Goal: Information Seeking & Learning: Learn about a topic

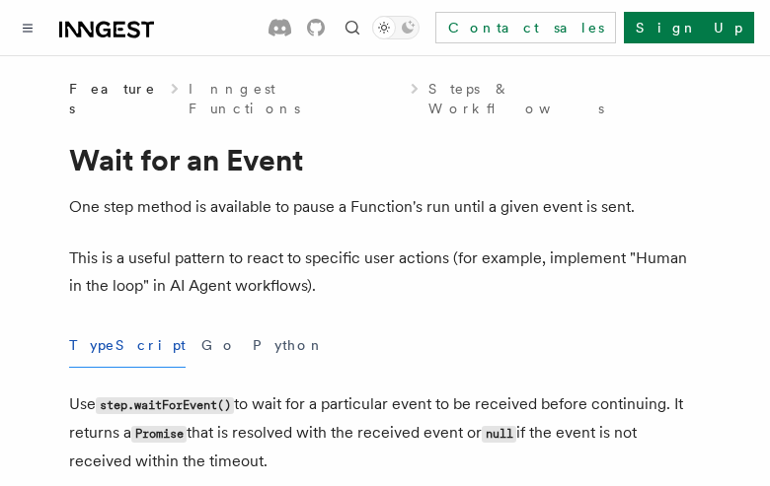
click at [103, 326] on button "TypeScript" at bounding box center [127, 346] width 116 height 44
click at [201, 326] on button "Go" at bounding box center [219, 346] width 36 height 44
